Goal: Information Seeking & Learning: Learn about a topic

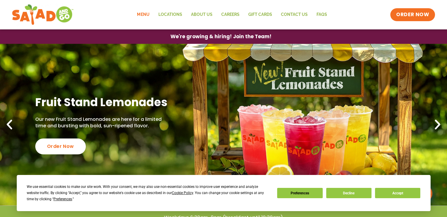
click at [147, 13] on link "Menu" at bounding box center [142, 15] width 21 height 14
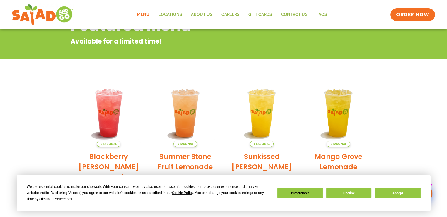
scroll to position [88, 0]
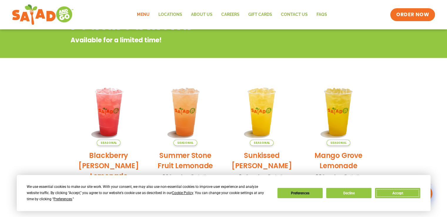
click at [409, 194] on button "Accept" at bounding box center [397, 193] width 45 height 10
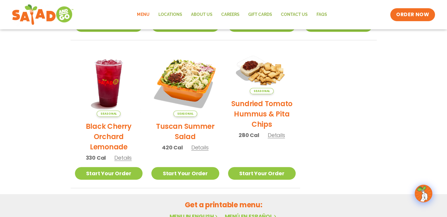
scroll to position [264, 0]
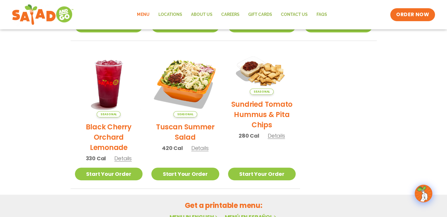
click at [146, 13] on link "Menu" at bounding box center [142, 15] width 21 height 14
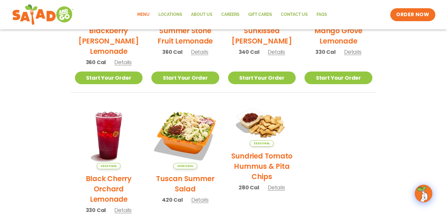
scroll to position [176, 0]
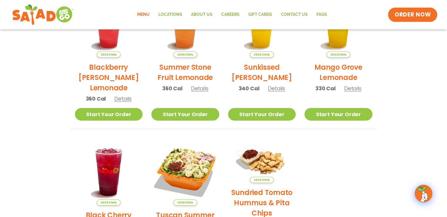
click at [402, 16] on span "ORDER NOW" at bounding box center [412, 15] width 36 height 8
